Goal: Information Seeking & Learning: Learn about a topic

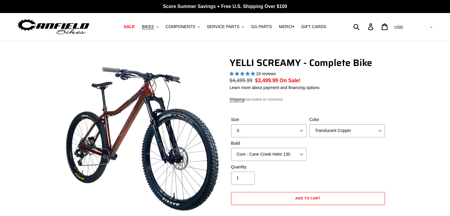
select select "highest-rating"
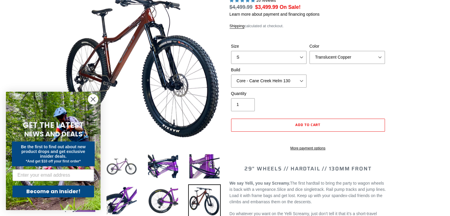
click at [124, 173] on img at bounding box center [121, 166] width 33 height 33
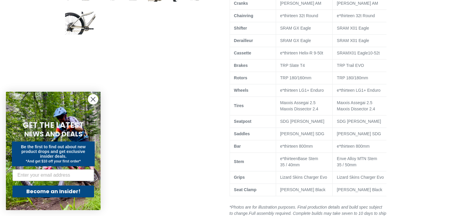
scroll to position [425, 0]
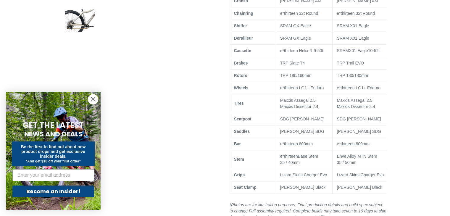
click at [94, 100] on icon "Close dialog" at bounding box center [93, 99] width 4 height 4
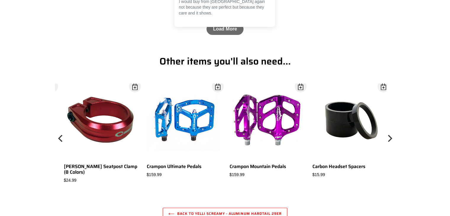
scroll to position [2619, 0]
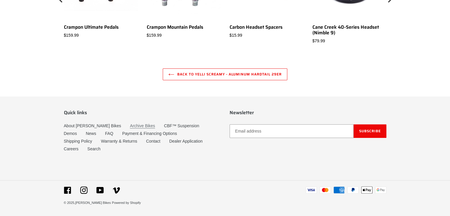
click at [130, 128] on link "Archive Bikes" at bounding box center [142, 125] width 25 height 5
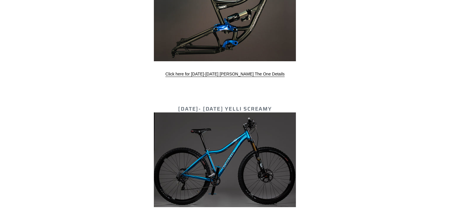
scroll to position [2202, 0]
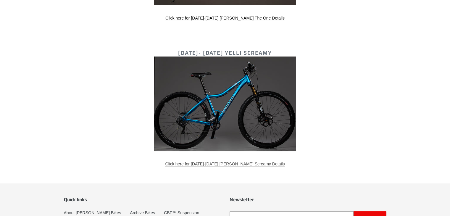
click at [207, 163] on link "Click here for 2011-2014 Canfield Yelli Screamy Details" at bounding box center [225, 164] width 120 height 5
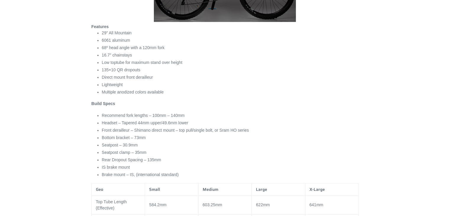
scroll to position [313, 0]
